Goal: Task Accomplishment & Management: Manage account settings

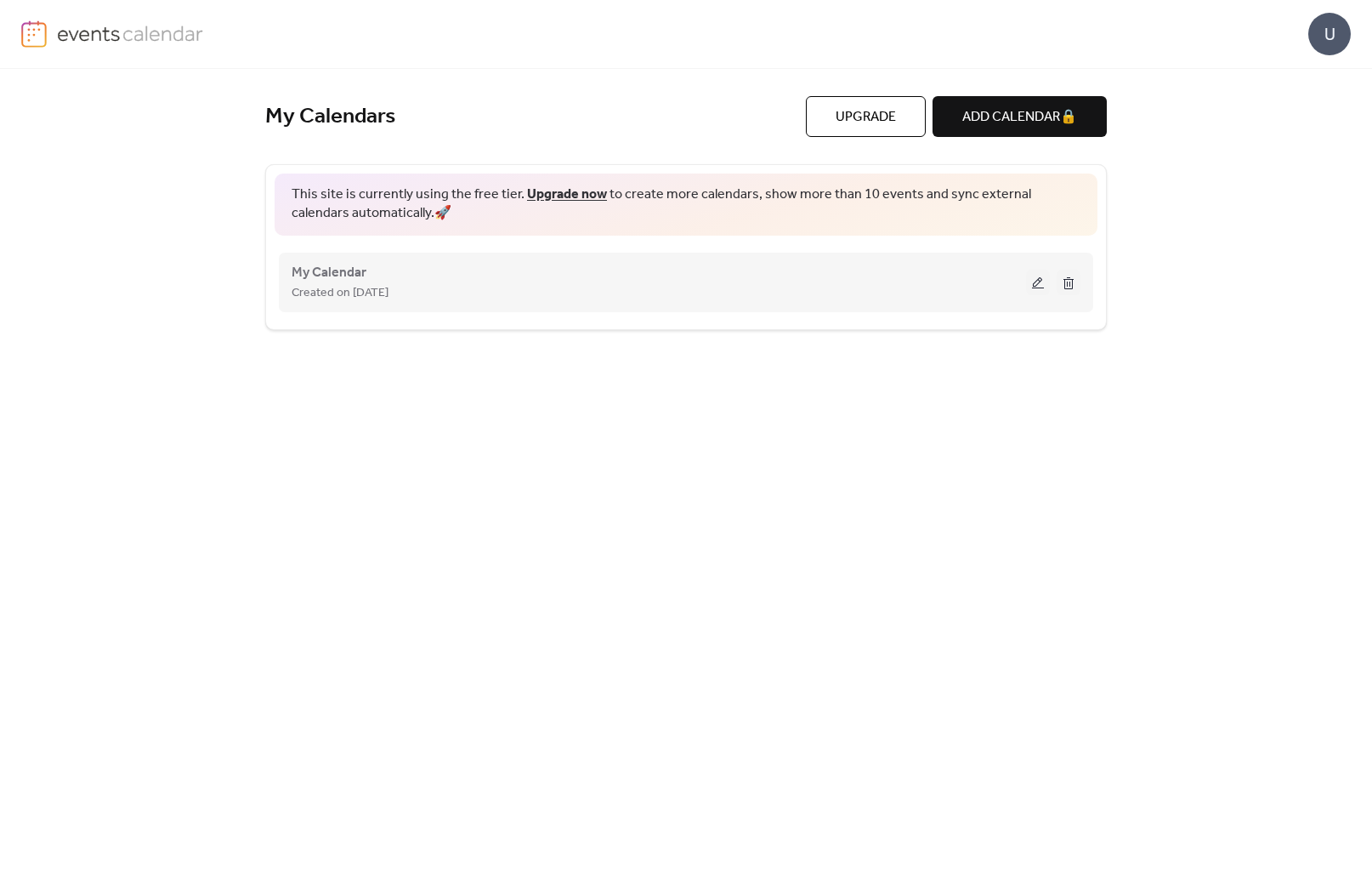
click at [596, 280] on div "My Calendar Created on [DATE]" at bounding box center [658, 282] width 734 height 41
click at [1035, 281] on button at bounding box center [1038, 282] width 24 height 26
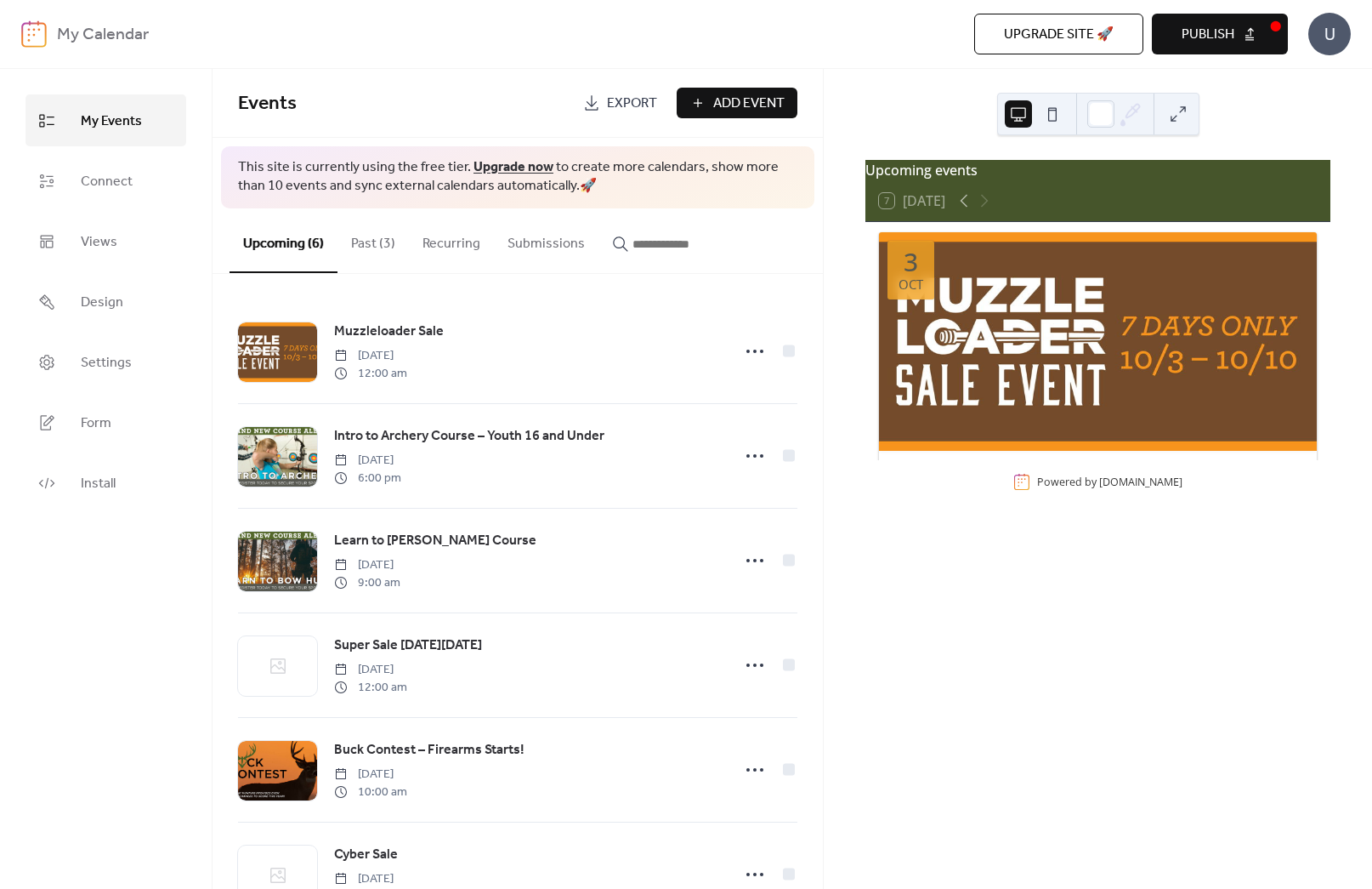
click at [67, 33] on b "My Calendar" at bounding box center [103, 34] width 92 height 32
click at [167, 245] on link "Views" at bounding box center [106, 241] width 161 height 52
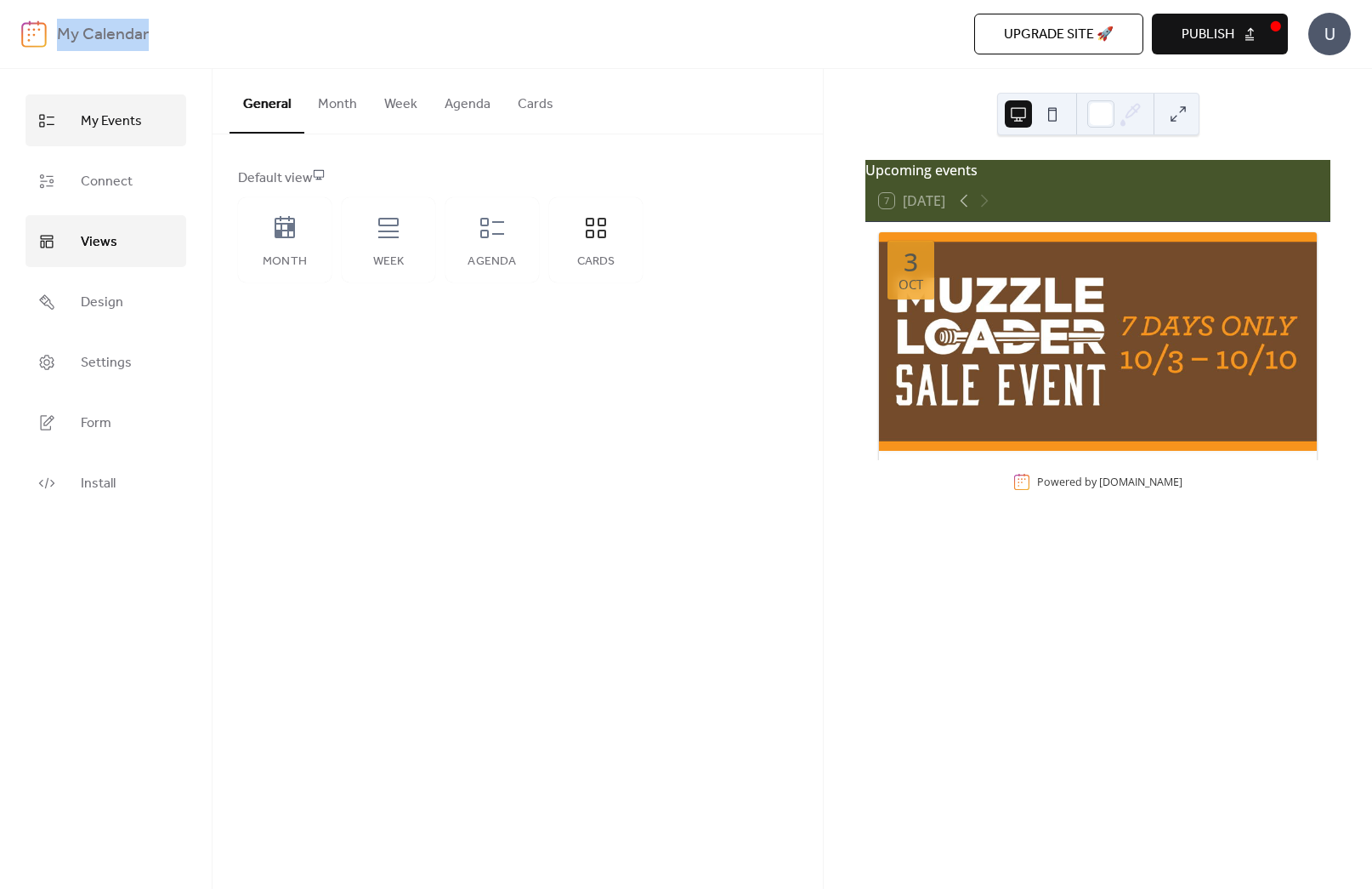
click at [105, 127] on span "My Events" at bounding box center [111, 121] width 61 height 26
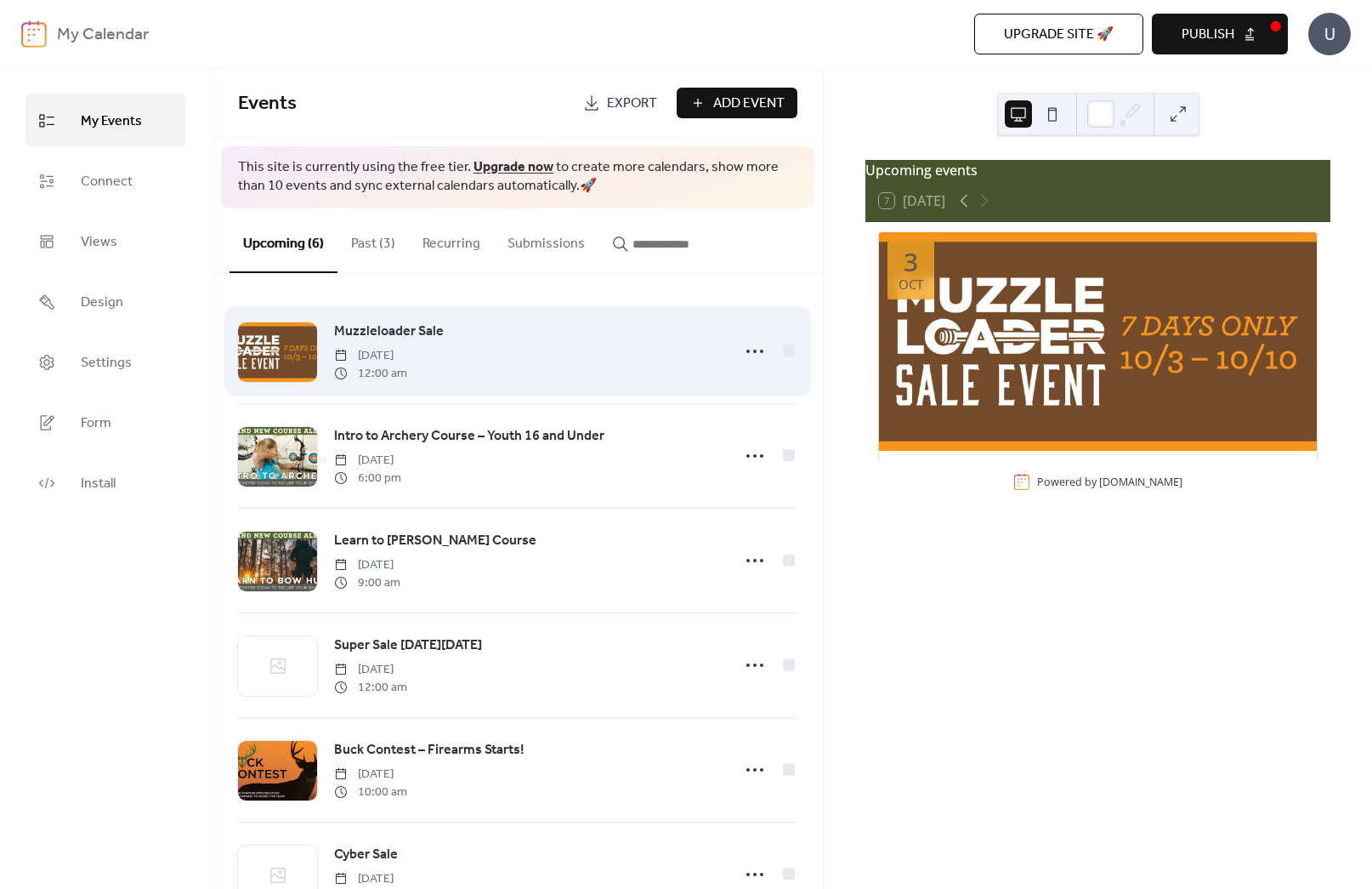
click at [526, 340] on div "Muzzleloader Sale [DATE] 12:00 am" at bounding box center [528, 351] width 387 height 61
click at [381, 321] on span "Muzzleloader Sale" at bounding box center [389, 332] width 109 height 20
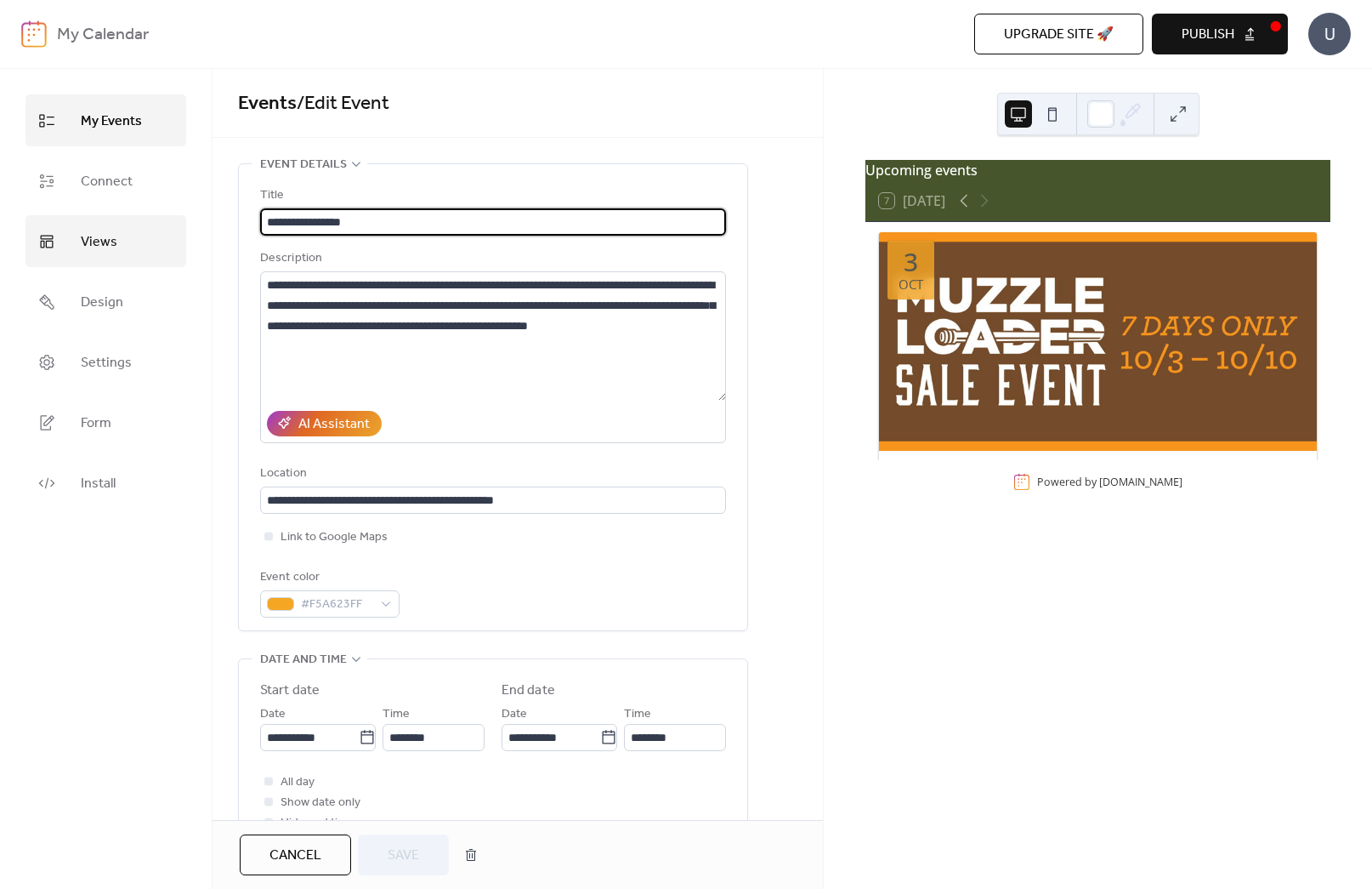
click at [119, 256] on link "Views" at bounding box center [106, 241] width 161 height 52
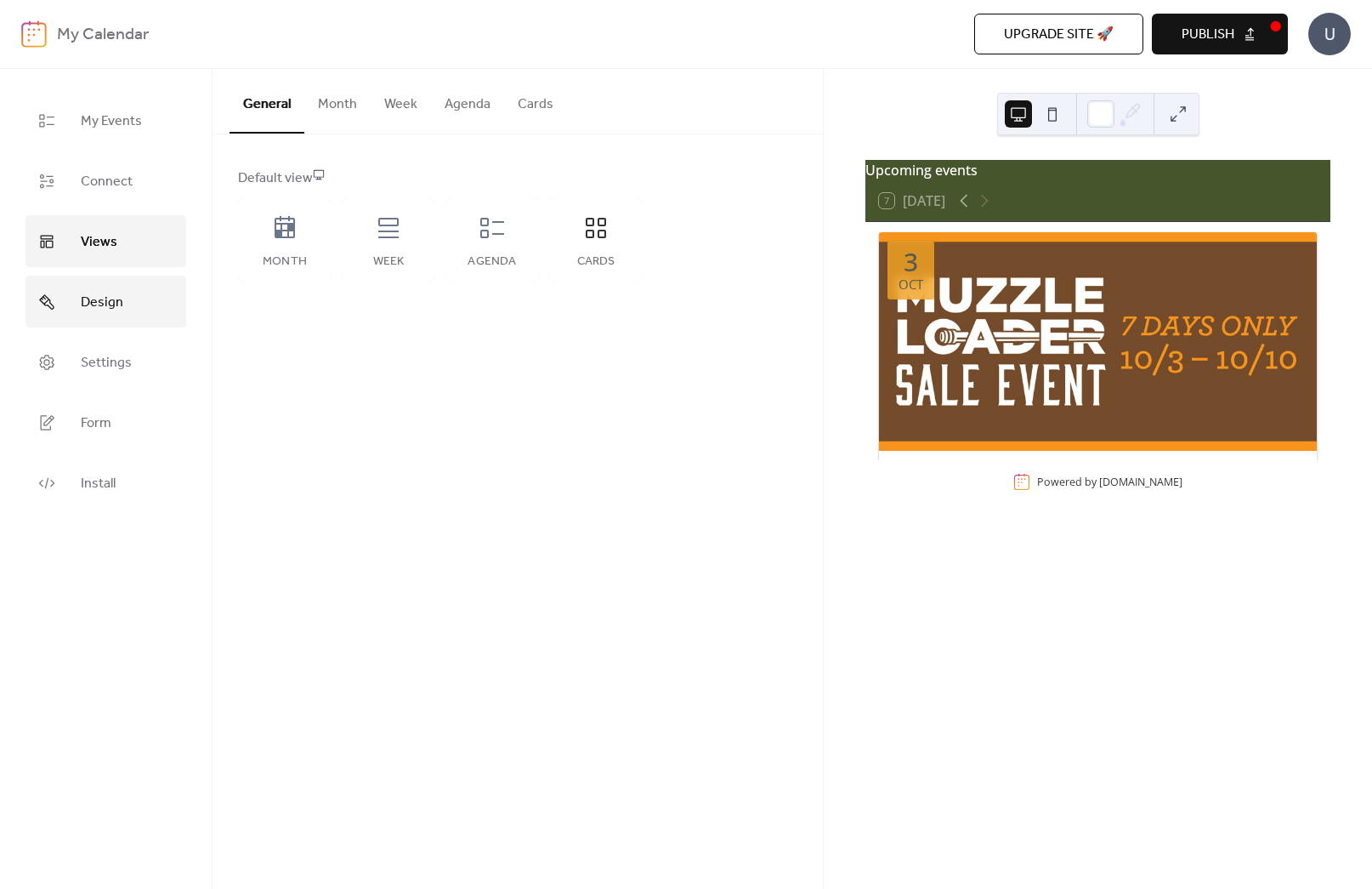
click at [118, 283] on link "Design" at bounding box center [106, 302] width 161 height 52
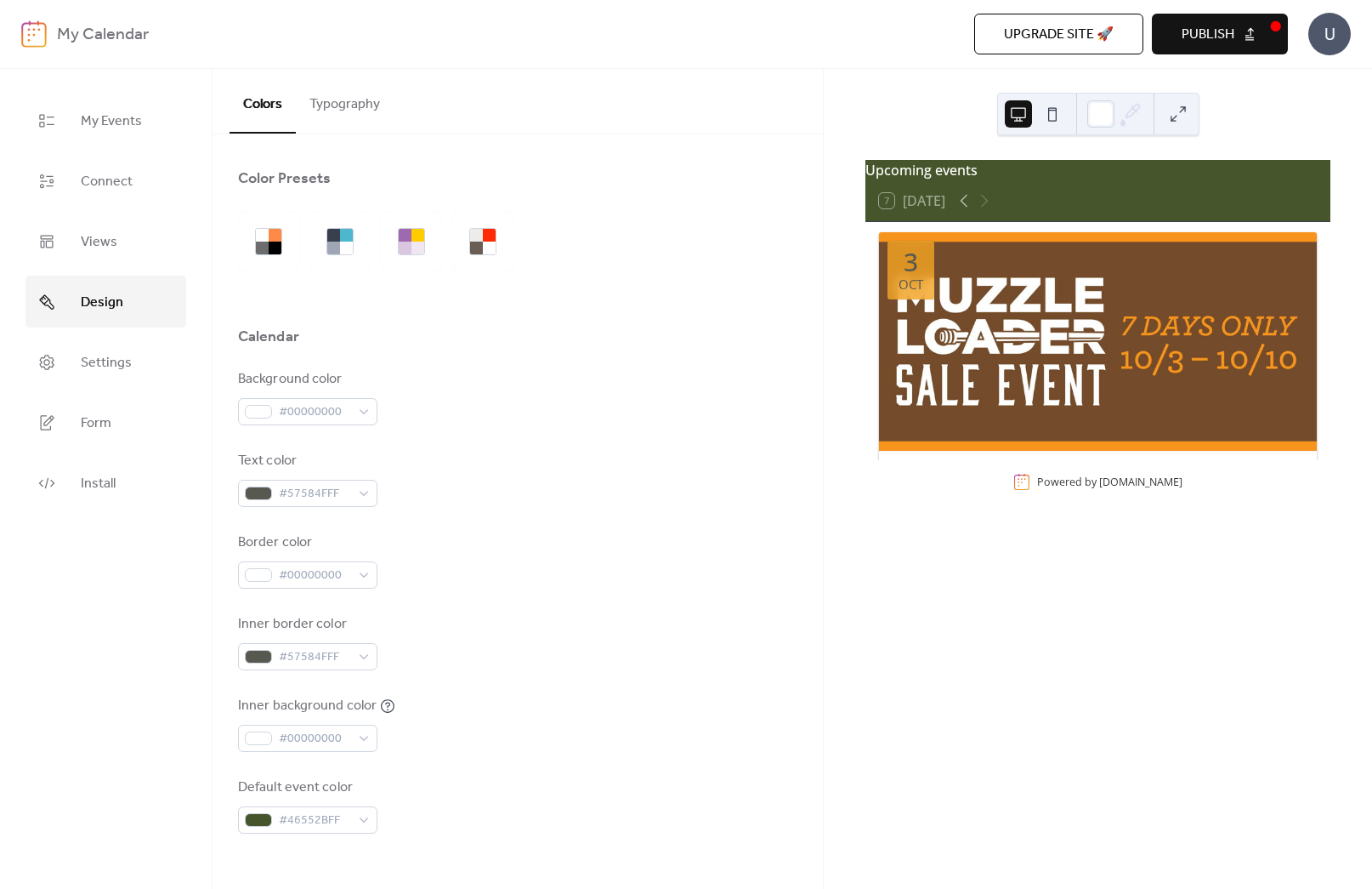
click at [319, 106] on button "Typography" at bounding box center [345, 100] width 98 height 63
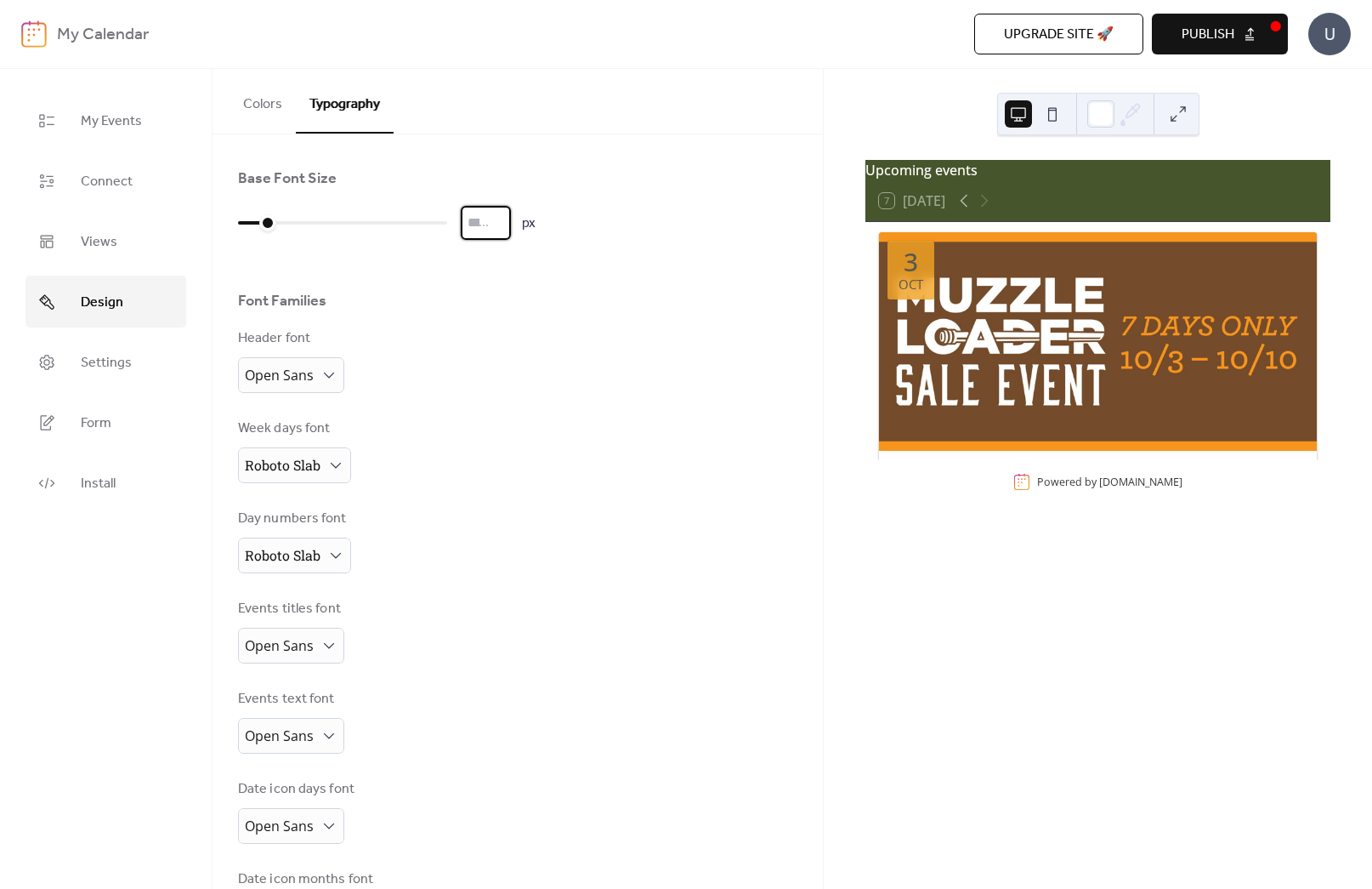
click at [499, 218] on input "*" at bounding box center [486, 222] width 50 height 34
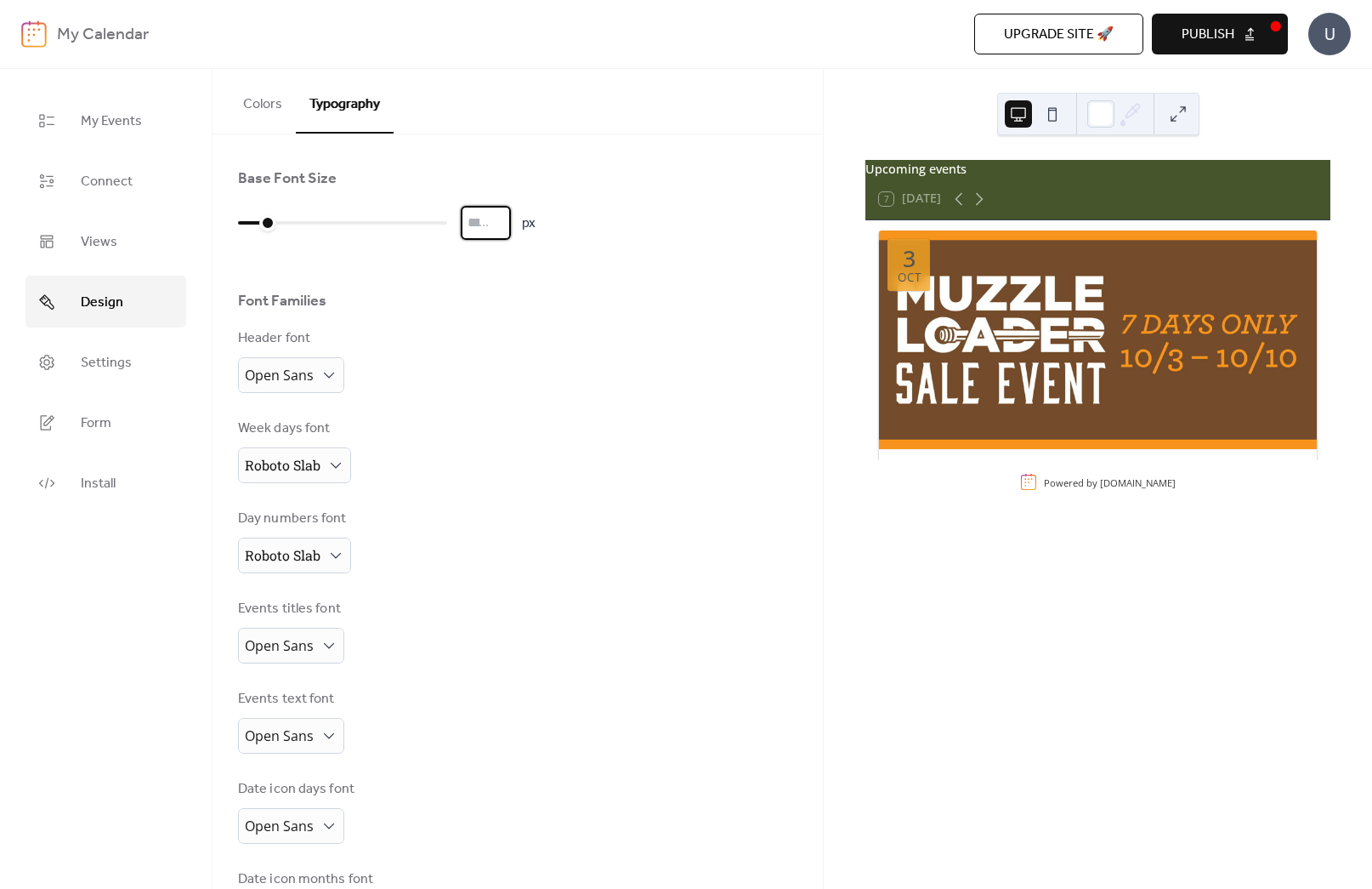
click at [498, 218] on input "**" at bounding box center [486, 222] width 50 height 34
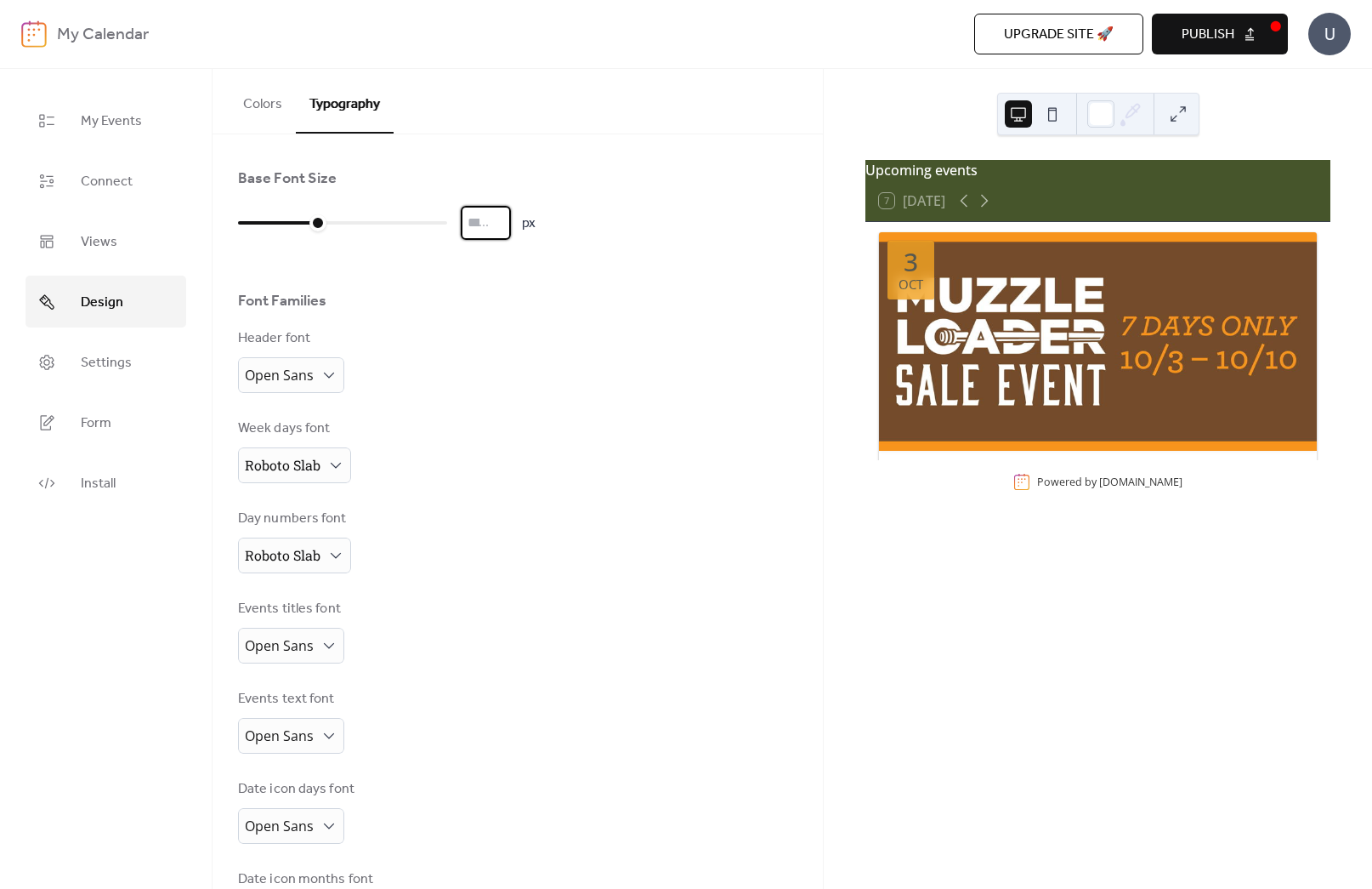
click at [495, 217] on input "**" at bounding box center [486, 222] width 50 height 34
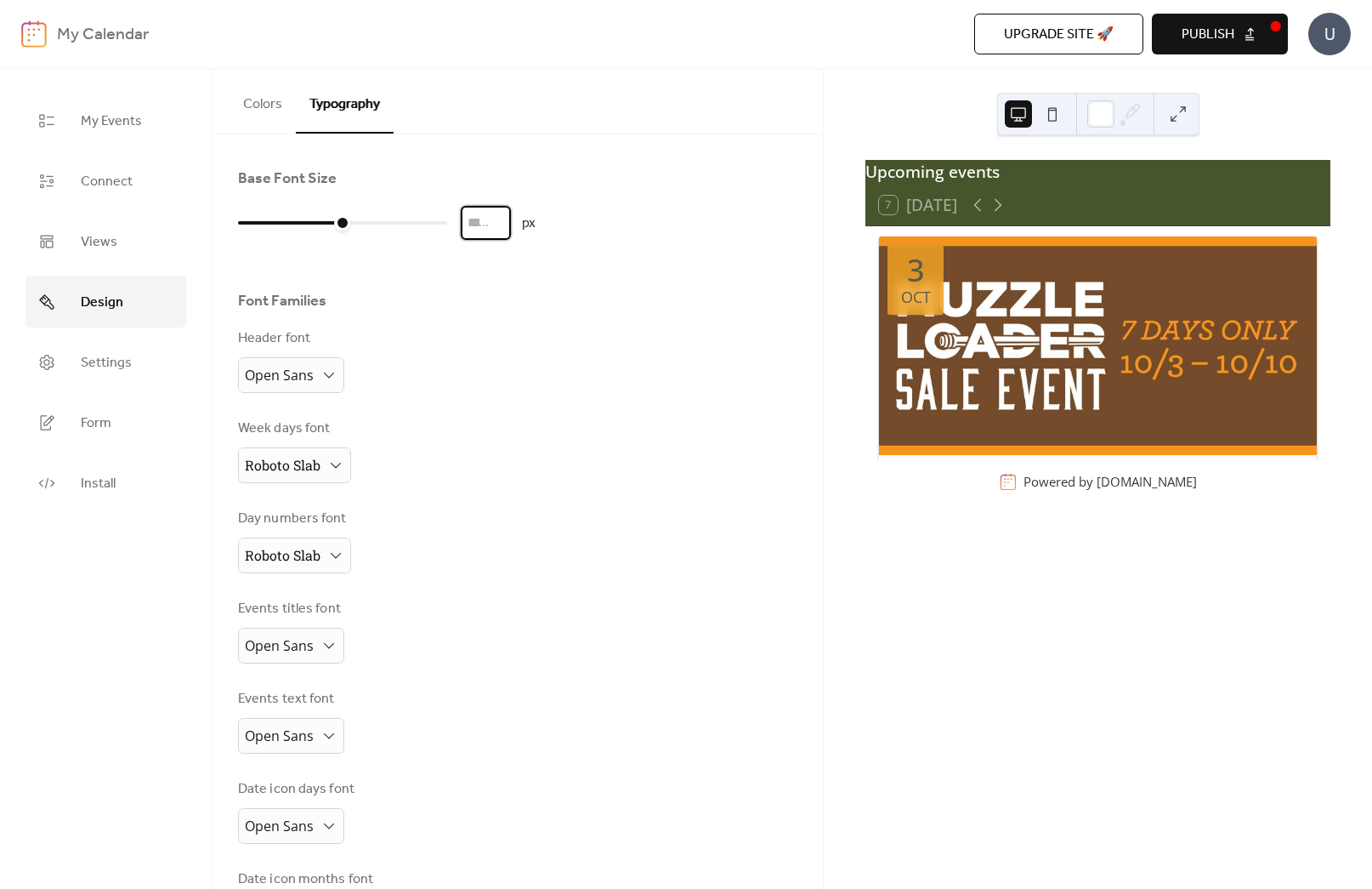
click at [495, 217] on input "**" at bounding box center [486, 222] width 50 height 34
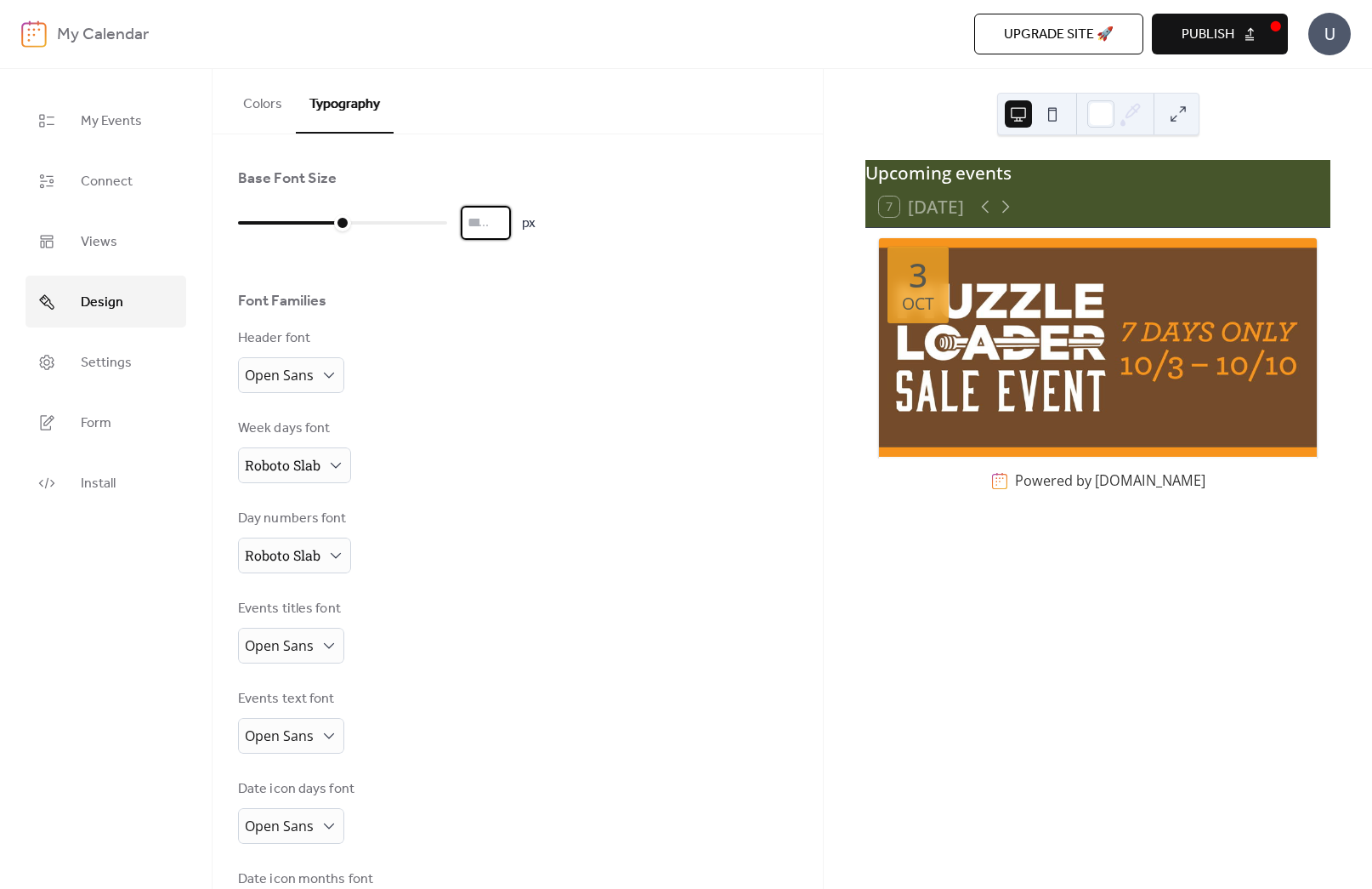
type input "**"
click at [496, 225] on input "**" at bounding box center [486, 222] width 50 height 34
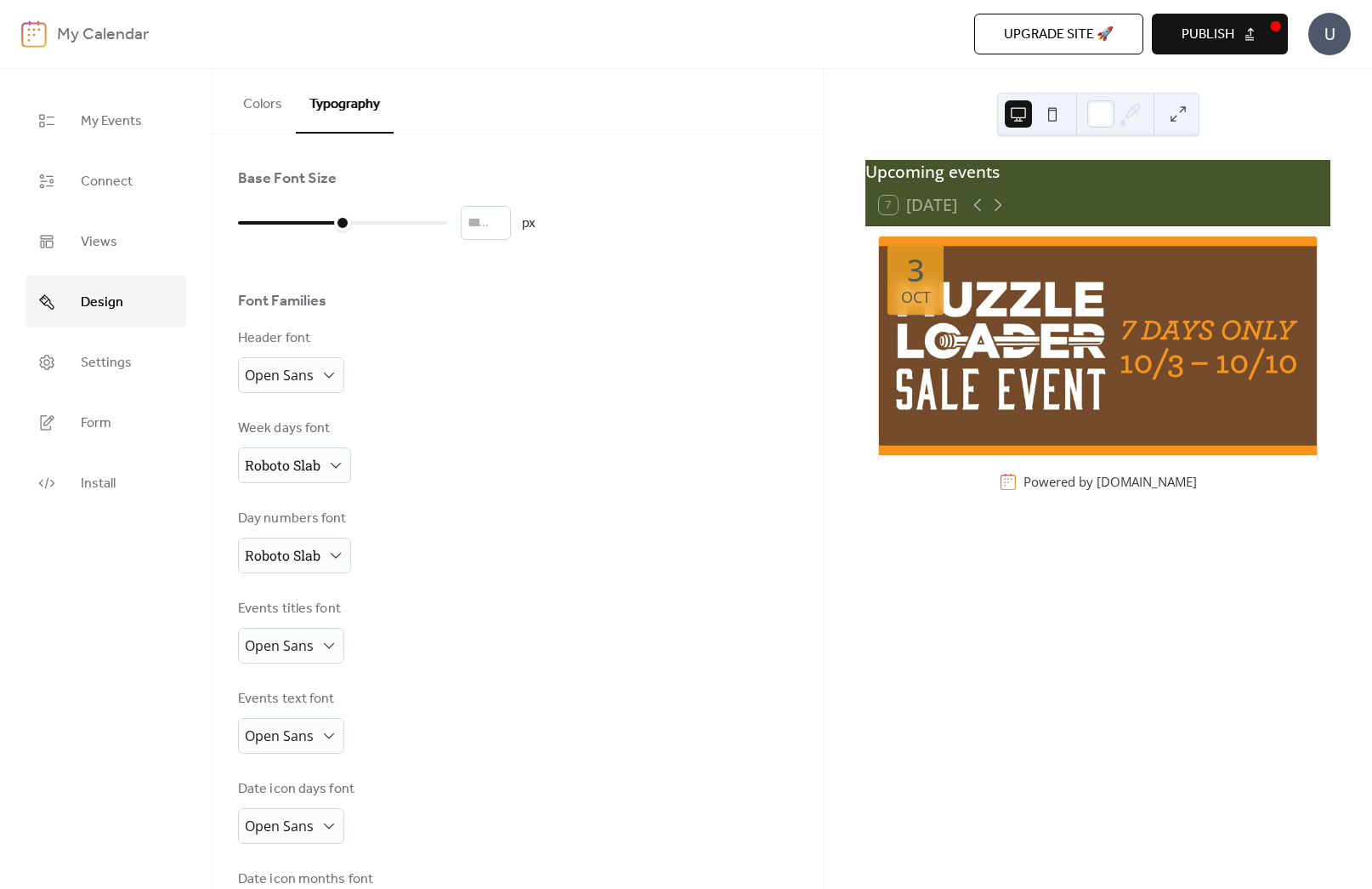
click at [734, 250] on div "Base Font Size ** px Font Families Header font Open Sans Week days font Roboto …" at bounding box center [518, 551] width 559 height 766
click at [1171, 23] on button "Publish" at bounding box center [1219, 34] width 136 height 41
click at [100, 356] on span "Settings" at bounding box center [106, 362] width 51 height 26
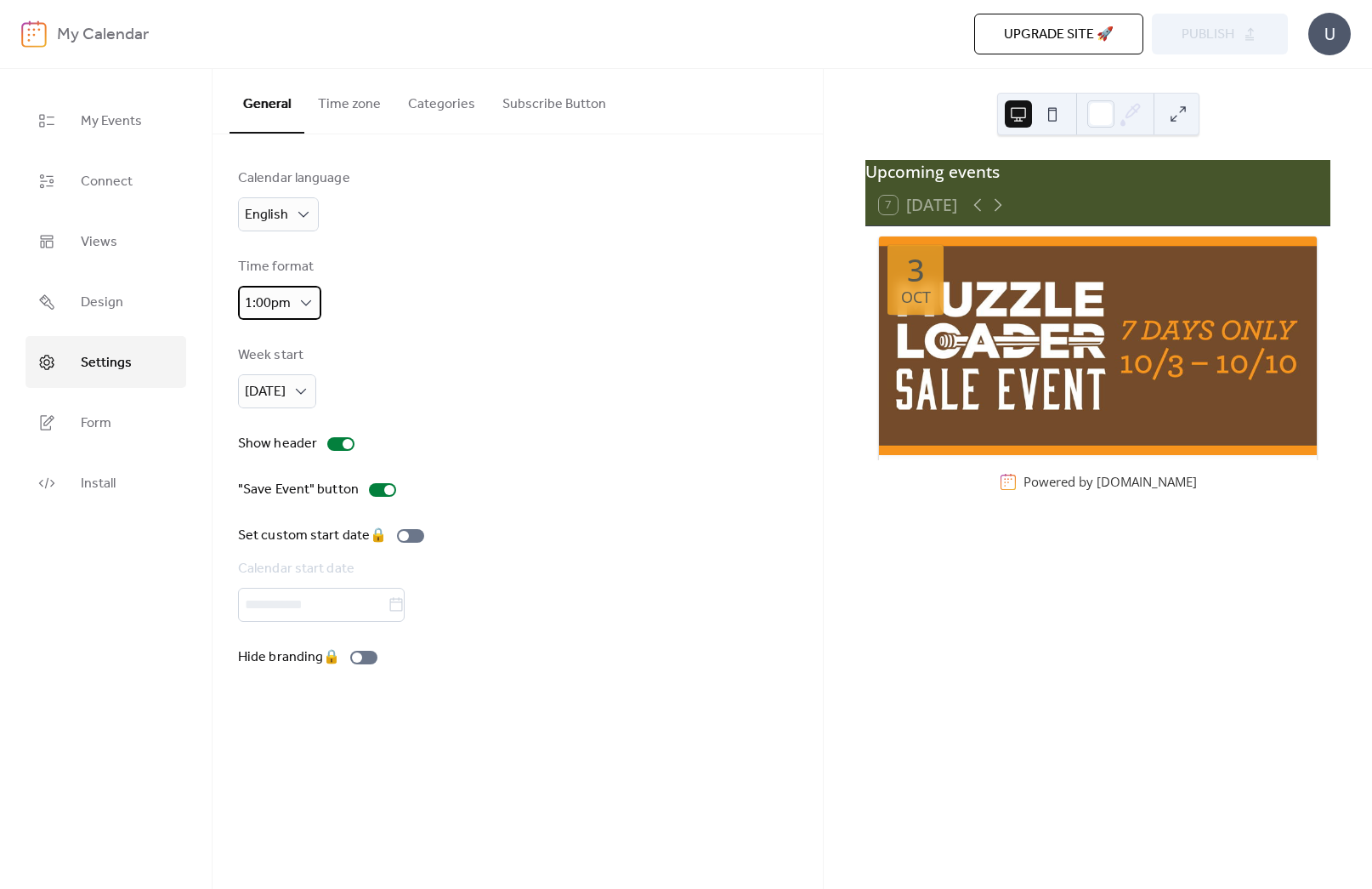
click at [282, 296] on span "1:00pm" at bounding box center [268, 303] width 46 height 26
click at [443, 307] on div "Time format 1:00pm" at bounding box center [518, 288] width 559 height 63
click at [452, 94] on button "Categories" at bounding box center [442, 100] width 94 height 63
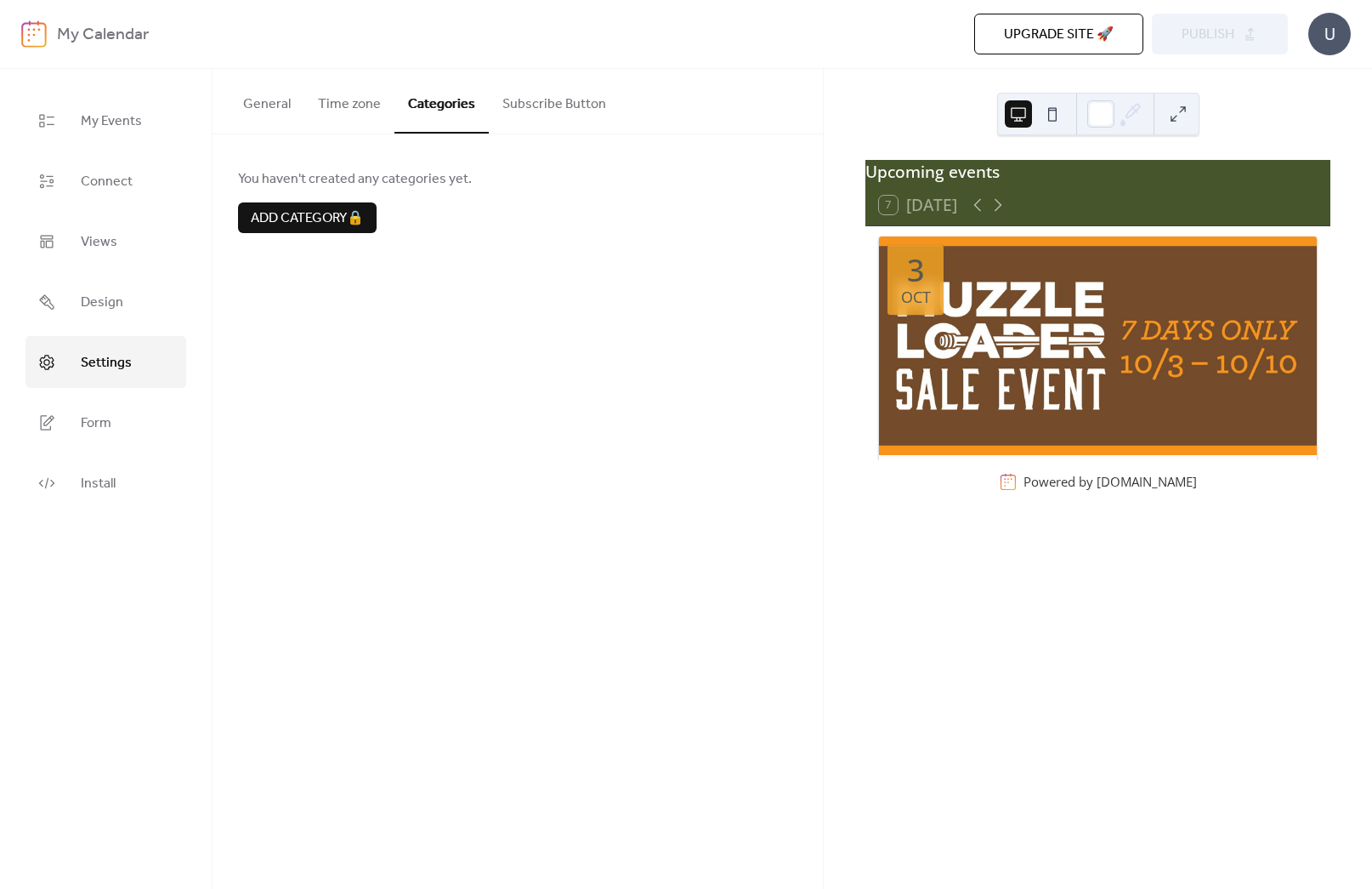
click at [540, 107] on button "Subscribe Button" at bounding box center [554, 100] width 131 height 63
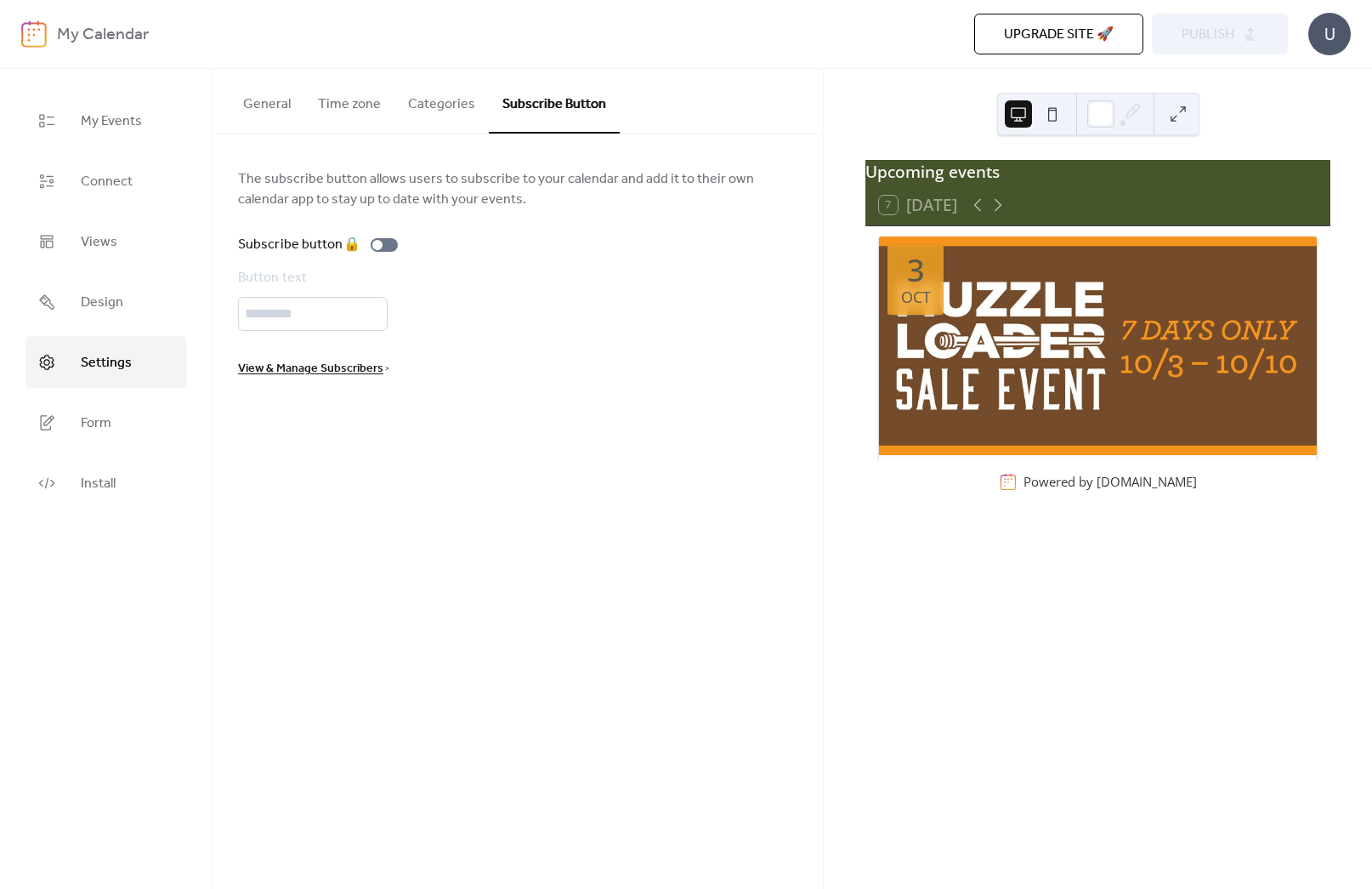
click at [591, 297] on div "Button text *********" at bounding box center [518, 299] width 559 height 63
click at [853, 60] on div "My Calendar Upgrade site 🚀 Preview Publish U" at bounding box center [686, 33] width 1329 height 68
click at [263, 99] on button "General" at bounding box center [267, 100] width 75 height 63
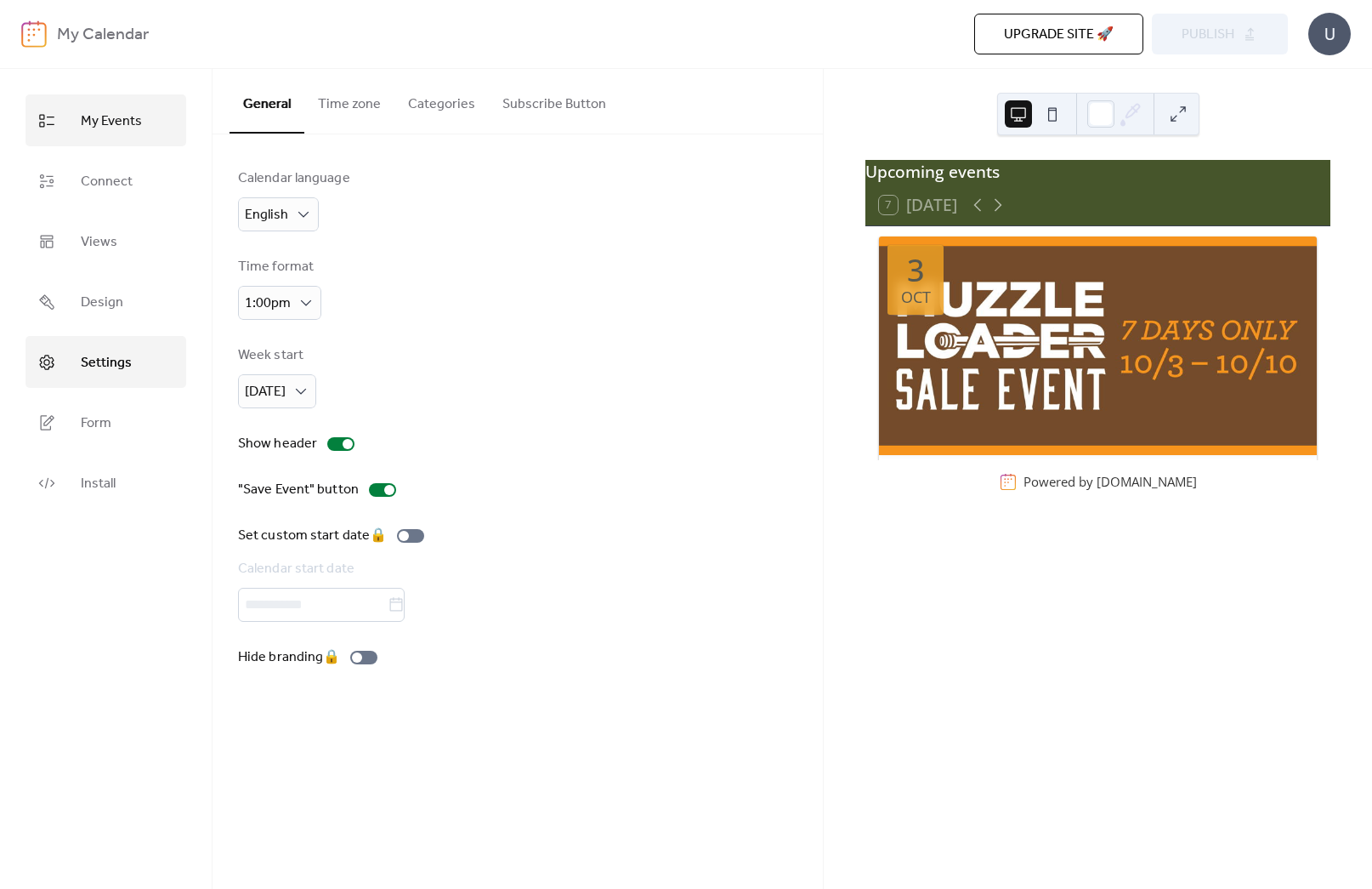
drag, startPoint x: 137, startPoint y: 119, endPoint x: 146, endPoint y: 117, distance: 9.2
click at [137, 119] on span "My Events" at bounding box center [111, 121] width 61 height 26
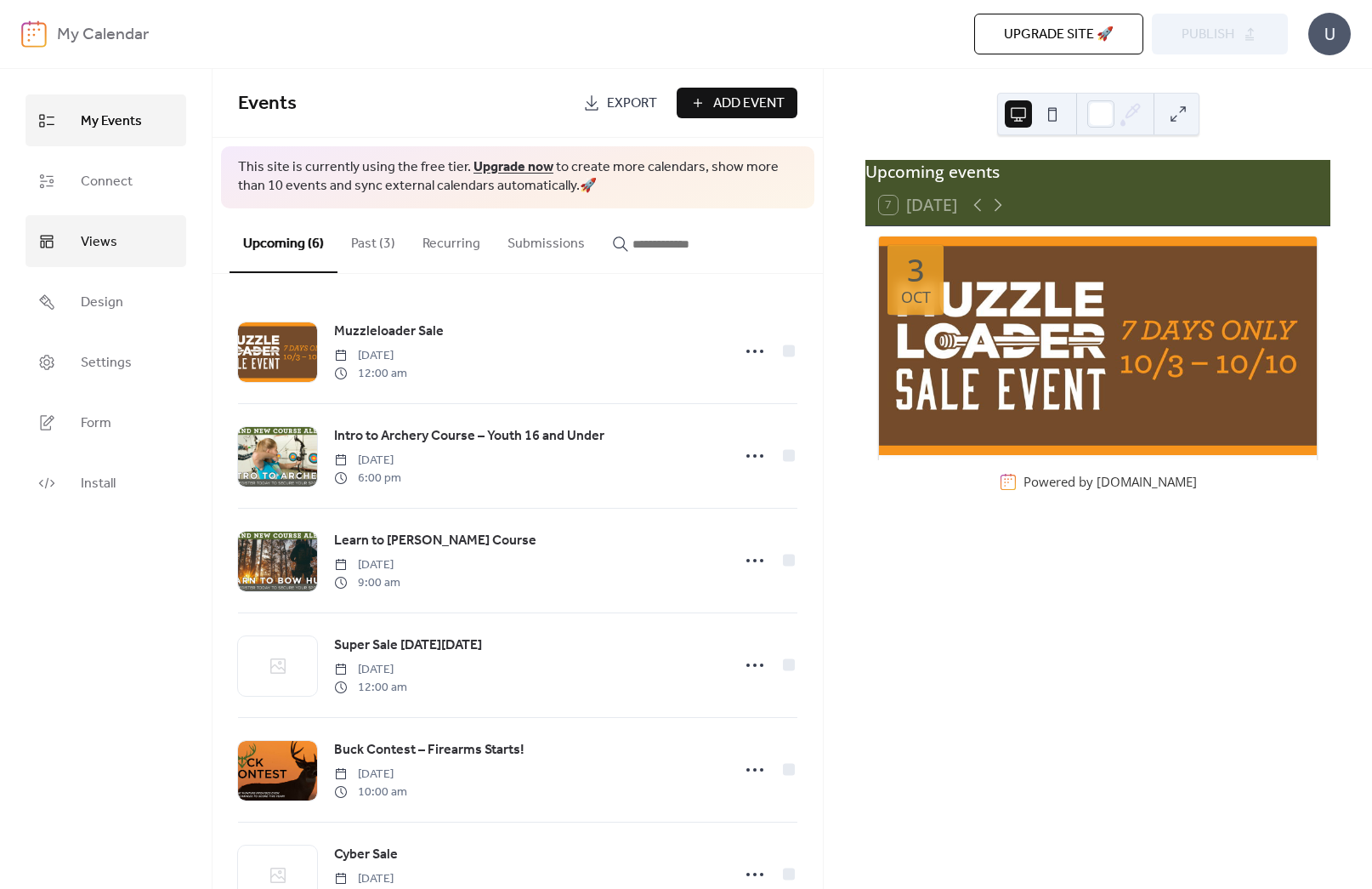
drag, startPoint x: 150, startPoint y: 242, endPoint x: 159, endPoint y: 244, distance: 9.2
click at [150, 242] on link "Views" at bounding box center [106, 241] width 161 height 52
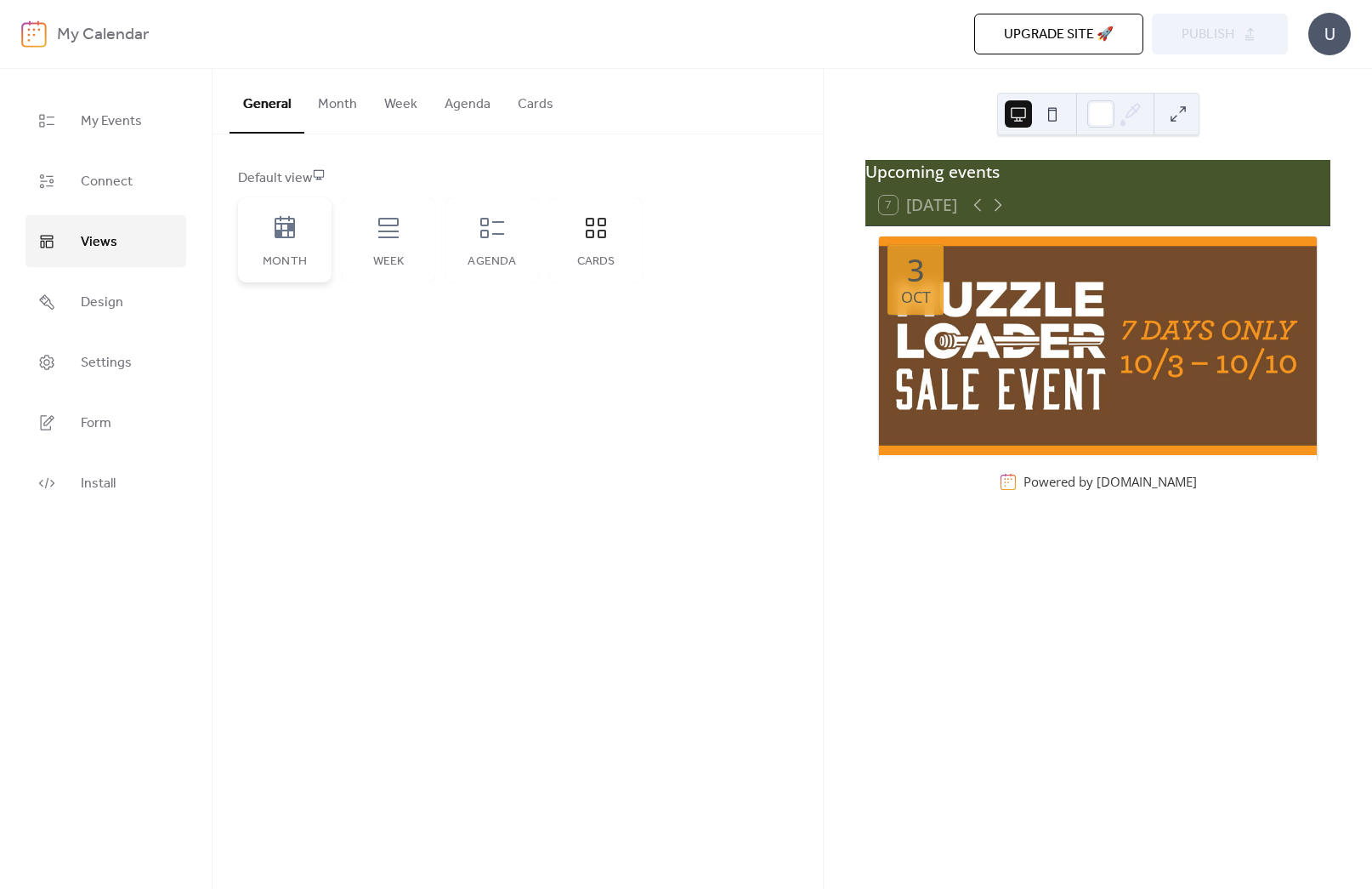
click at [271, 226] on icon at bounding box center [284, 227] width 27 height 27
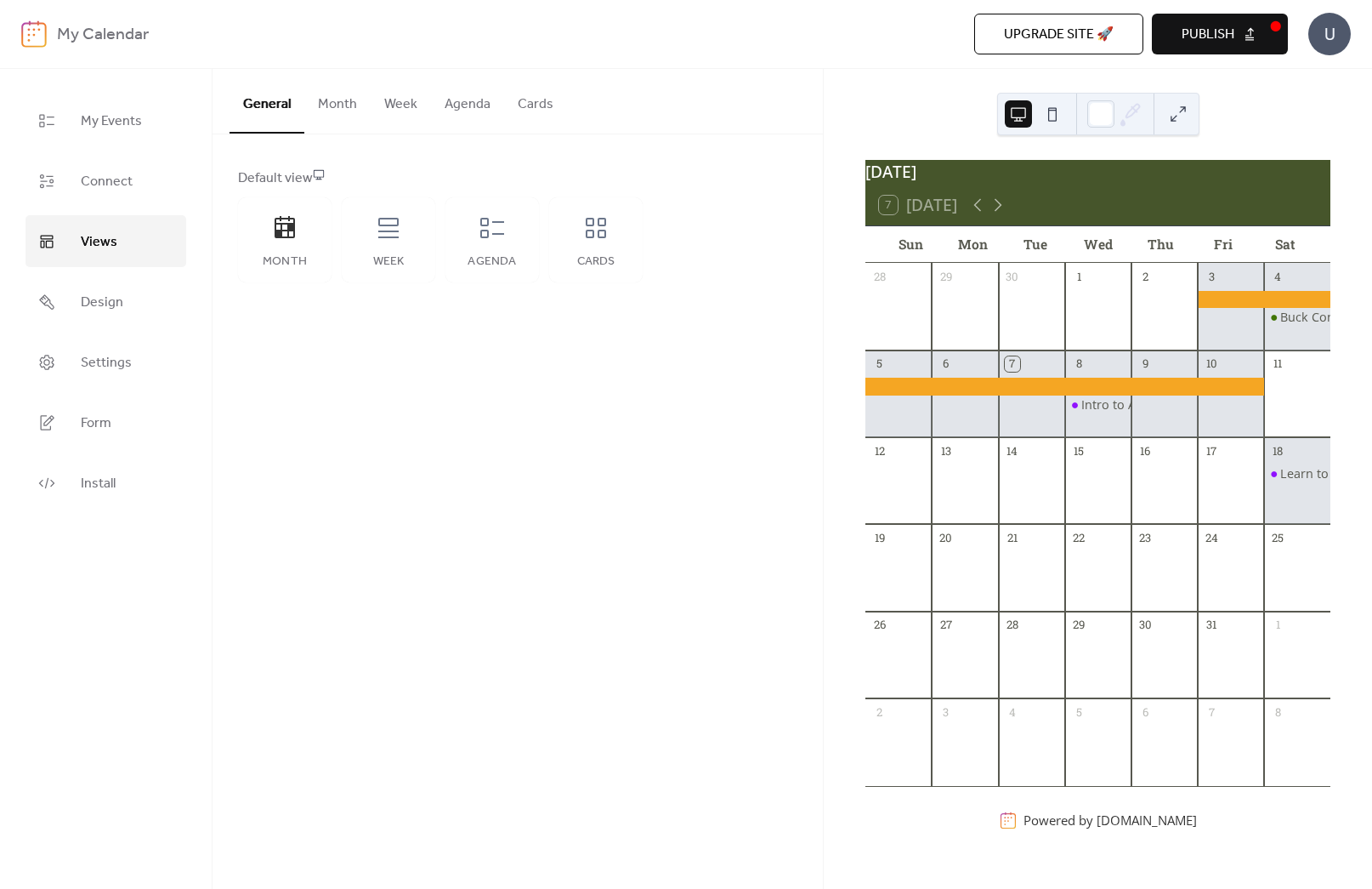
click at [797, 269] on div "Default view Month Week Agenda Cards" at bounding box center [518, 225] width 559 height 114
click at [351, 98] on button "Month" at bounding box center [338, 100] width 67 height 63
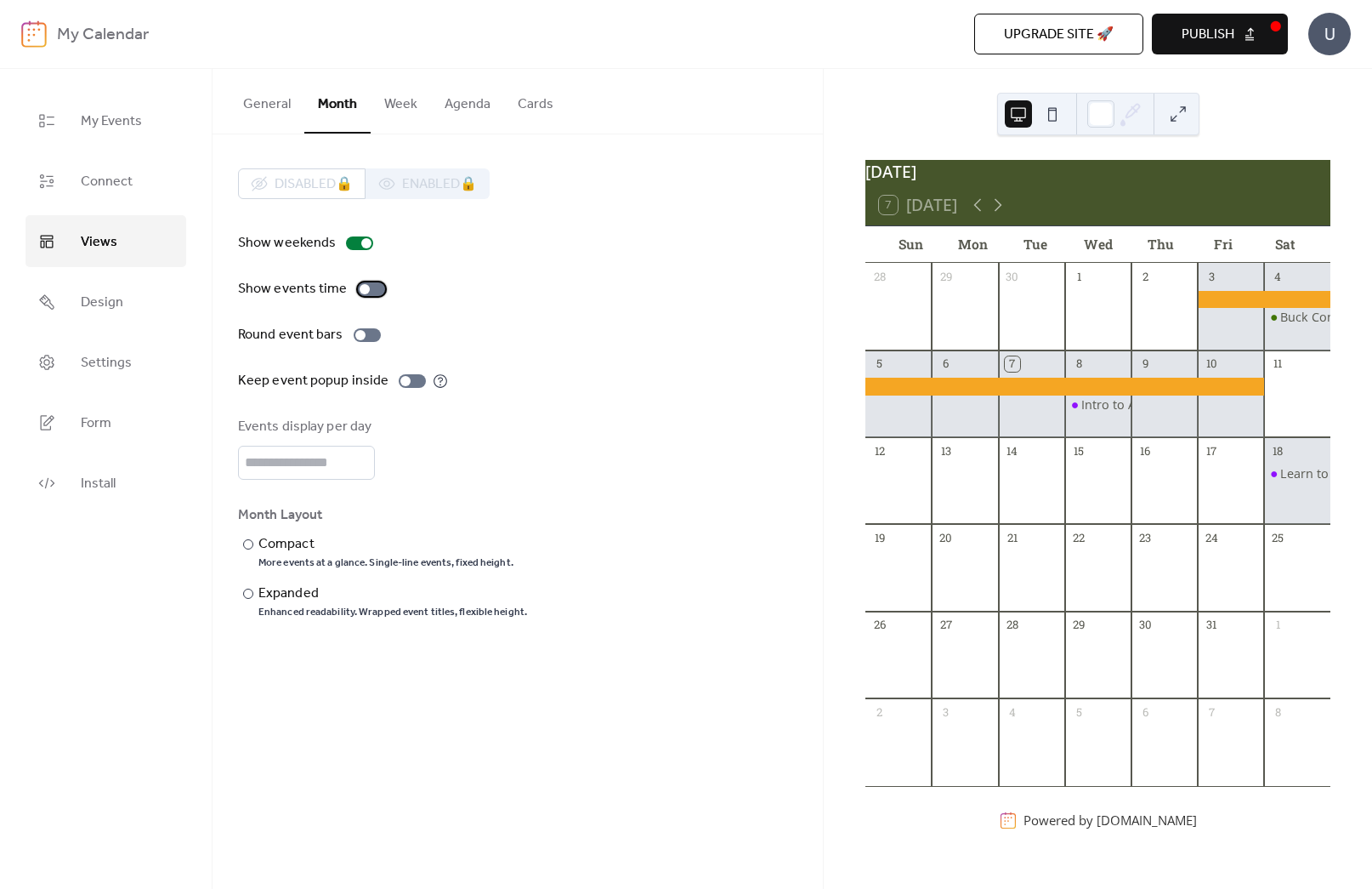
click at [368, 292] on div at bounding box center [371, 289] width 27 height 14
click at [358, 336] on div at bounding box center [360, 334] width 10 height 10
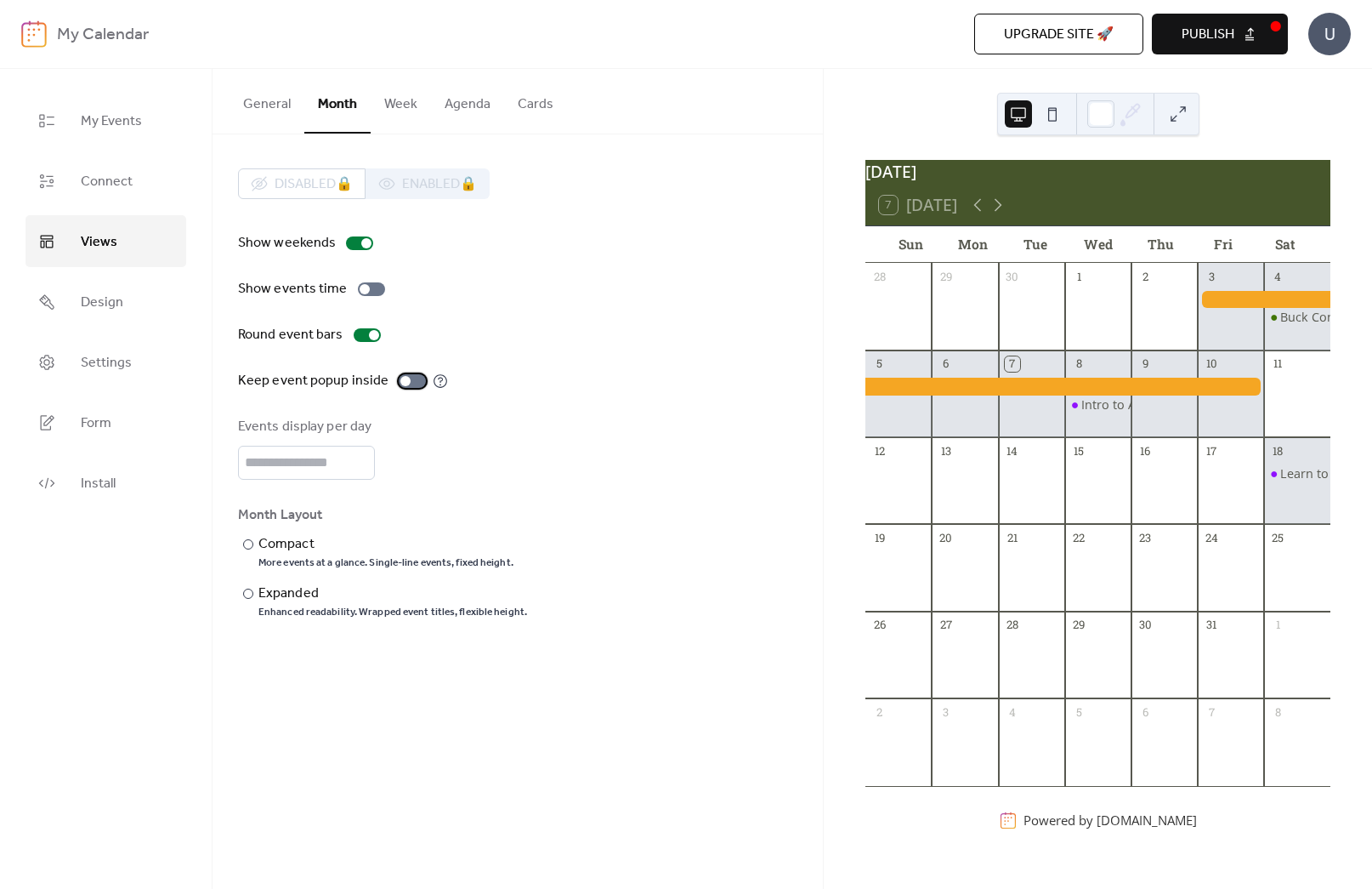
click at [405, 382] on div at bounding box center [405, 381] width 10 height 10
click at [405, 382] on div at bounding box center [412, 381] width 27 height 14
click at [1204, 28] on span "Publish" at bounding box center [1208, 35] width 53 height 20
